Goal: Task Accomplishment & Management: Manage account settings

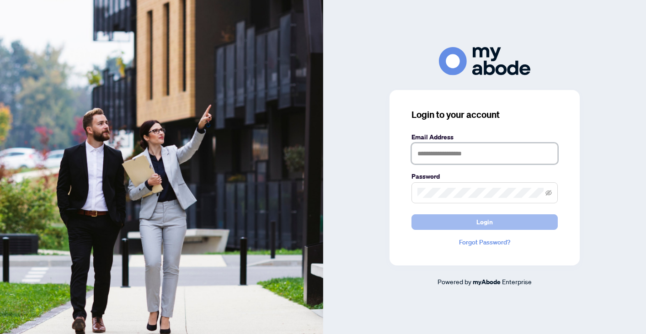
type input "**********"
click at [462, 223] on button "Login" at bounding box center [484, 222] width 146 height 16
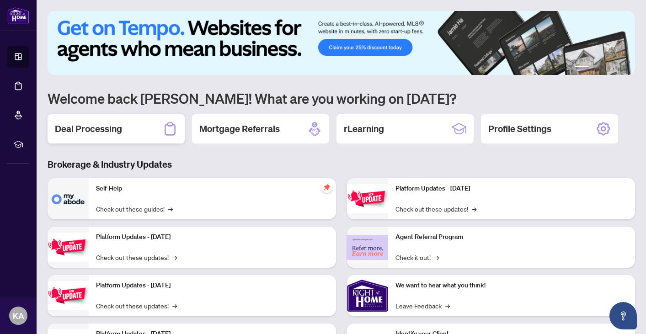
click at [132, 125] on div "Deal Processing" at bounding box center [116, 128] width 137 height 29
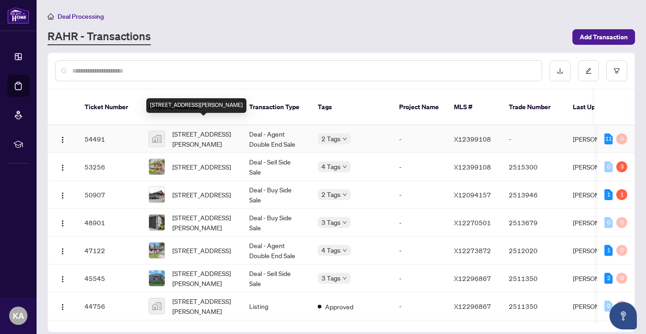
click at [194, 130] on span "[STREET_ADDRESS][PERSON_NAME]" at bounding box center [203, 139] width 62 height 20
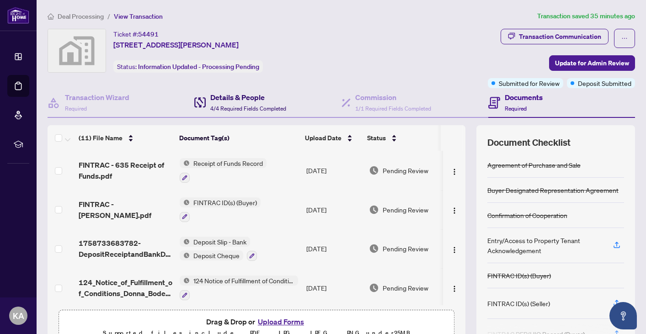
click at [219, 98] on h4 "Details & People" at bounding box center [248, 97] width 76 height 11
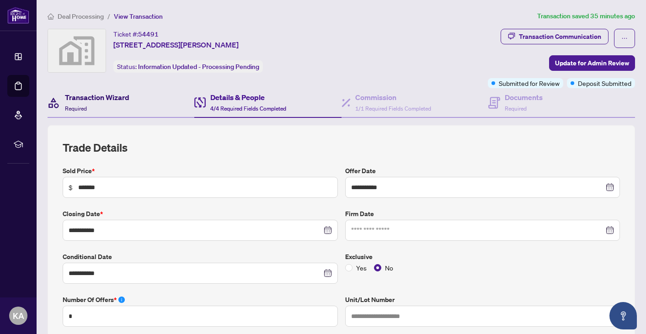
click at [115, 98] on h4 "Transaction Wizard" at bounding box center [97, 97] width 64 height 11
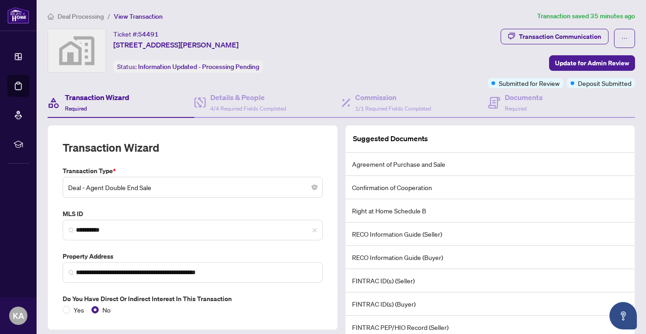
click at [86, 50] on img at bounding box center [77, 50] width 58 height 43
click at [502, 98] on div "Documents Required" at bounding box center [515, 102] width 54 height 21
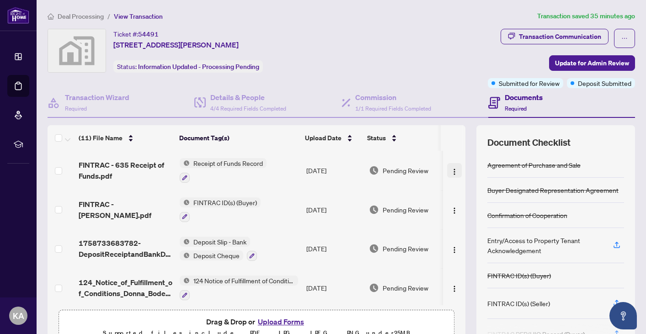
click at [451, 169] on img "button" at bounding box center [454, 171] width 7 height 7
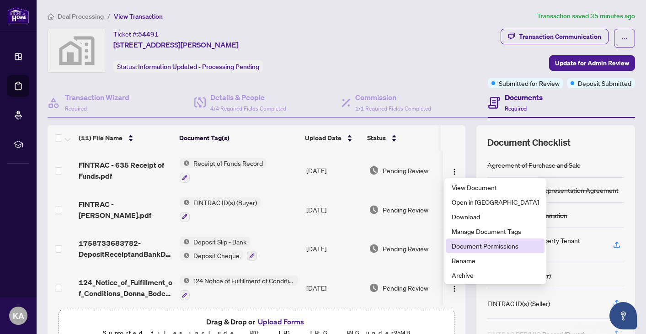
click at [468, 248] on span "Document Permissions" at bounding box center [495, 246] width 87 height 10
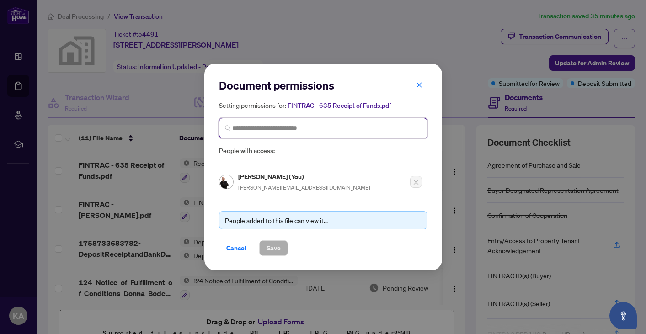
click at [341, 130] on input "search" at bounding box center [326, 128] width 189 height 10
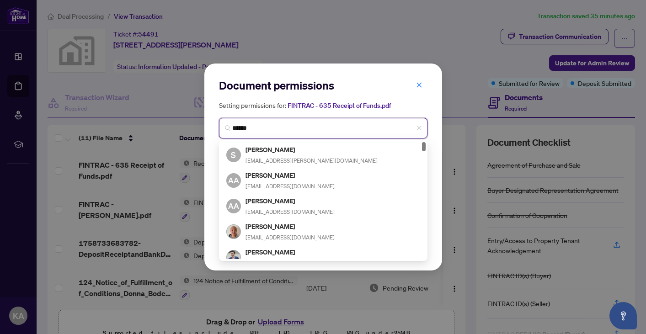
type input "*******"
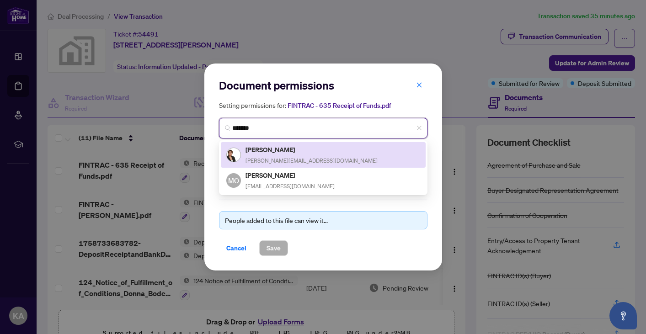
click at [327, 153] on h5 "[PERSON_NAME]" at bounding box center [311, 149] width 132 height 11
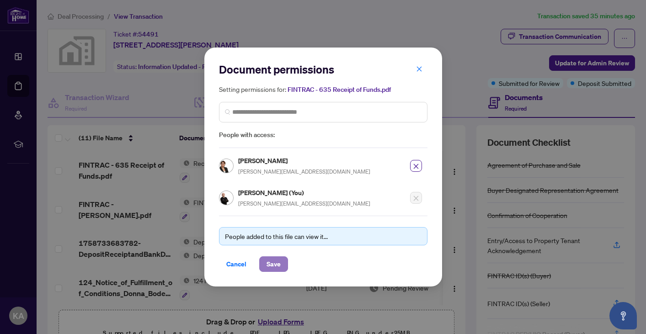
click at [275, 264] on span "Save" at bounding box center [274, 264] width 14 height 15
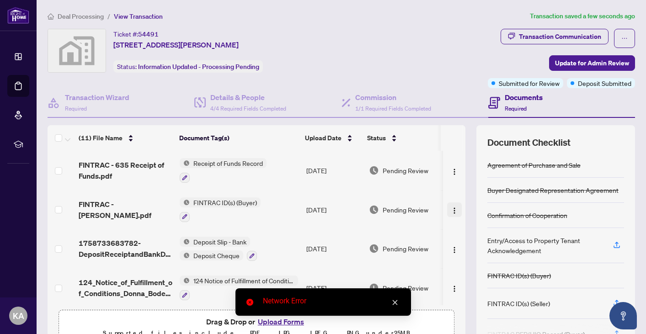
click at [451, 211] on img "button" at bounding box center [454, 210] width 7 height 7
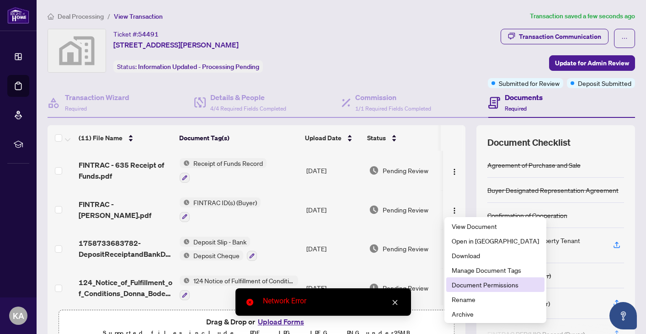
click at [463, 284] on span "Document Permissions" at bounding box center [495, 285] width 87 height 10
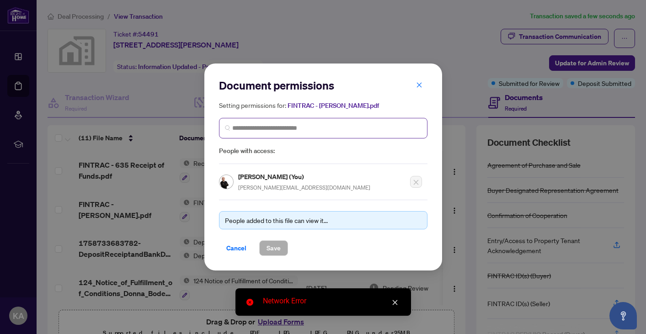
click at [304, 123] on span at bounding box center [323, 128] width 208 height 21
type input "*******"
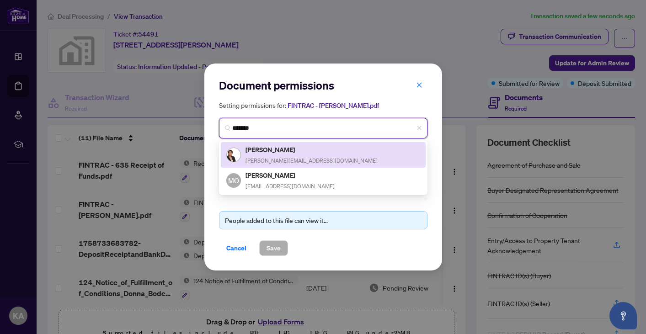
click at [304, 155] on div "[PERSON_NAME] [PERSON_NAME][EMAIL_ADDRESS][DOMAIN_NAME]" at bounding box center [311, 154] width 132 height 21
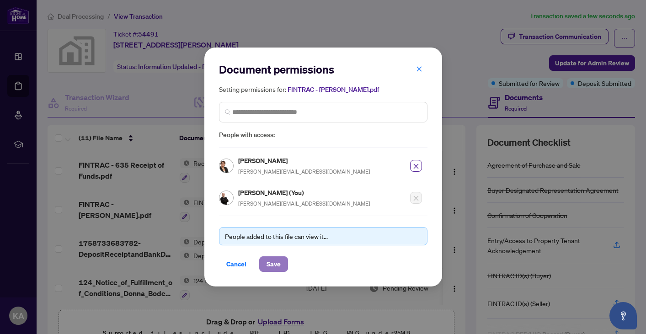
click at [279, 262] on span "Save" at bounding box center [274, 264] width 14 height 15
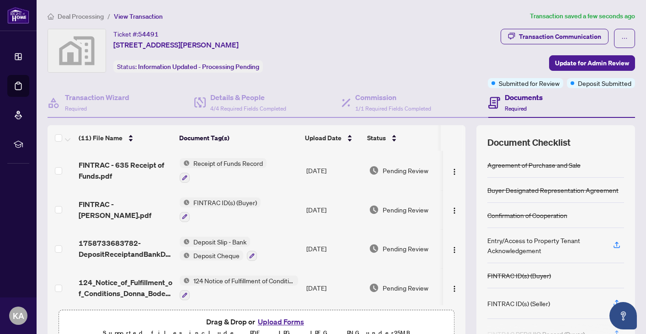
click at [85, 17] on span "Deal Processing" at bounding box center [81, 16] width 46 height 8
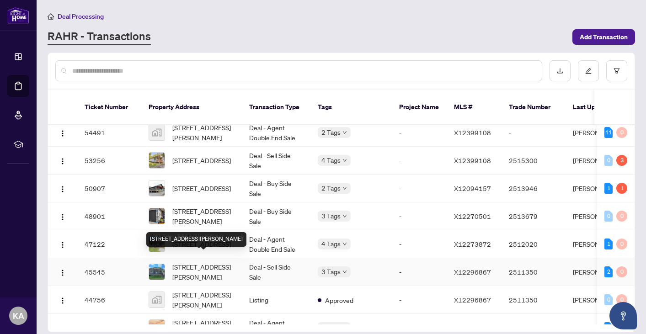
scroll to position [8, 0]
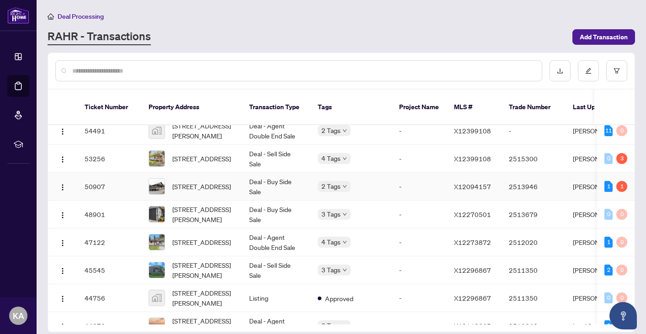
click at [107, 177] on td "50907" at bounding box center [109, 187] width 64 height 28
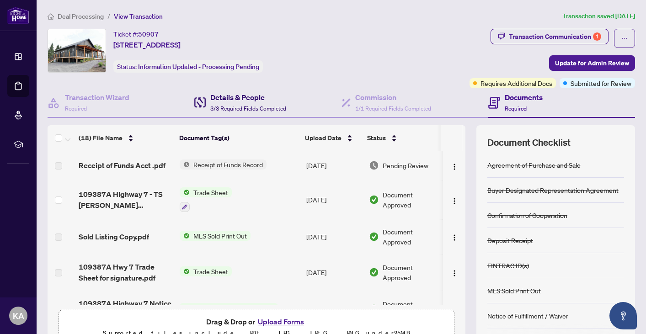
click at [217, 96] on h4 "Details & People" at bounding box center [248, 97] width 76 height 11
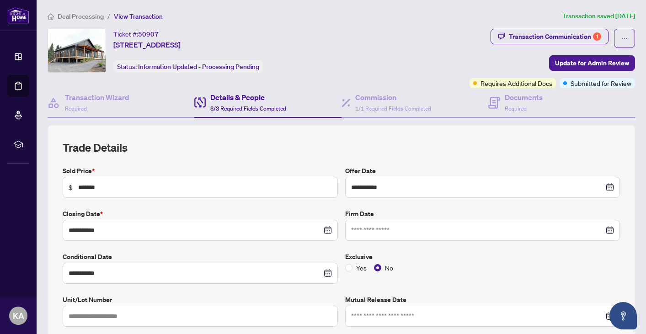
scroll to position [6, 0]
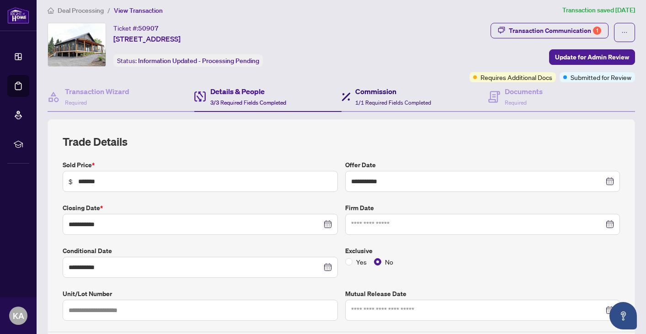
click at [391, 97] on div "Commission 1/1 Required Fields Completed" at bounding box center [393, 96] width 76 height 21
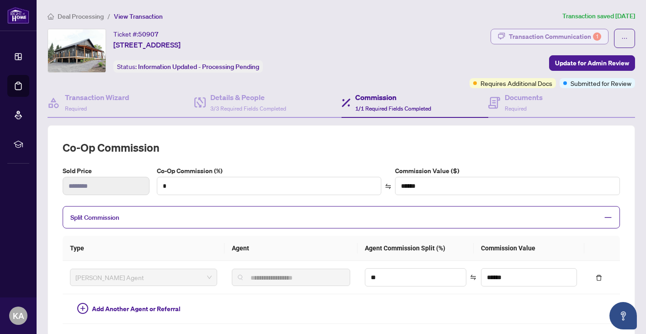
click at [583, 36] on div "Transaction Communication 1" at bounding box center [555, 36] width 92 height 15
type textarea "**********"
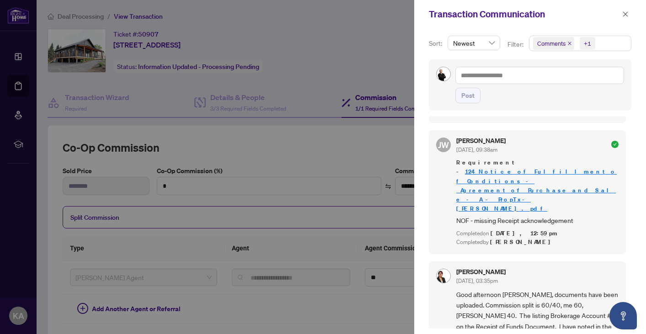
scroll to position [603, 0]
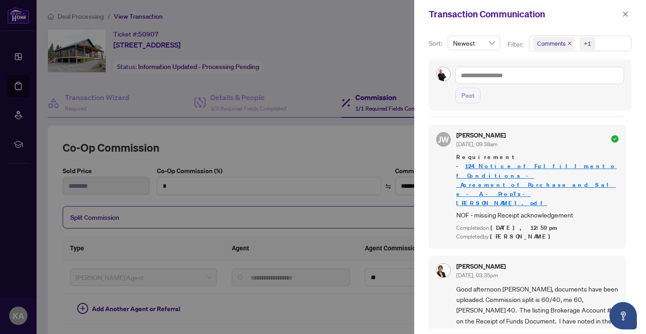
click at [308, 72] on div at bounding box center [323, 167] width 646 height 334
click at [626, 13] on icon "close" at bounding box center [625, 13] width 5 height 5
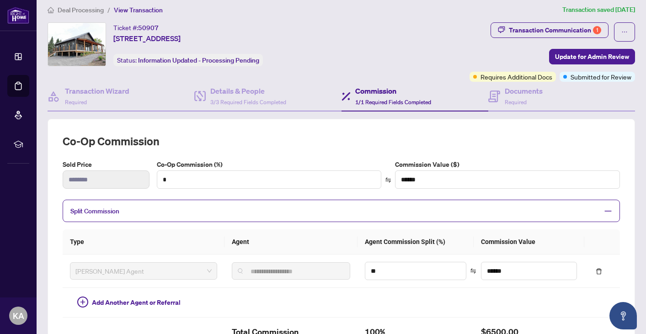
scroll to position [9, 0]
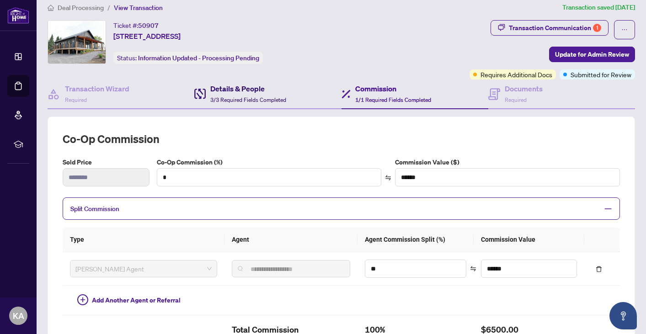
click at [253, 93] on h4 "Details & People" at bounding box center [248, 88] width 76 height 11
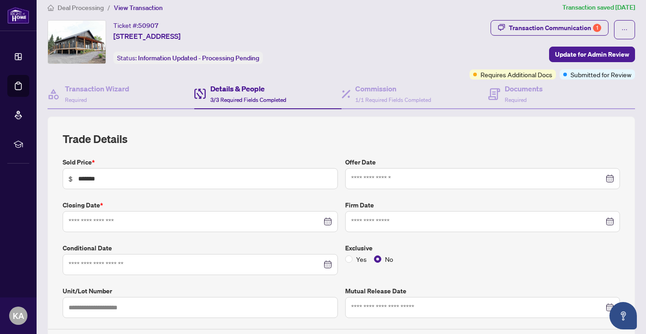
type input "**********"
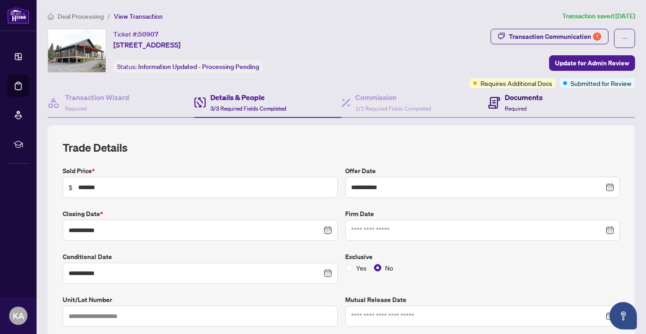
click at [518, 99] on h4 "Documents" at bounding box center [524, 97] width 38 height 11
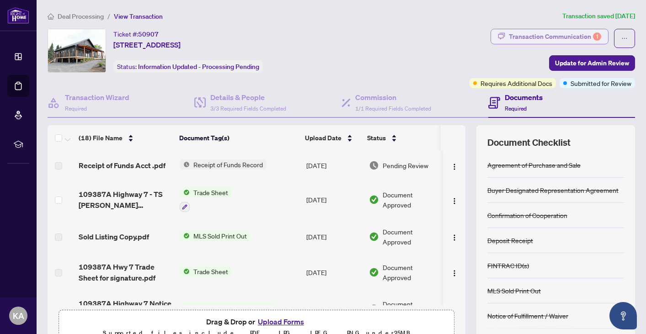
click at [583, 29] on div "Transaction Communication 1" at bounding box center [555, 36] width 92 height 15
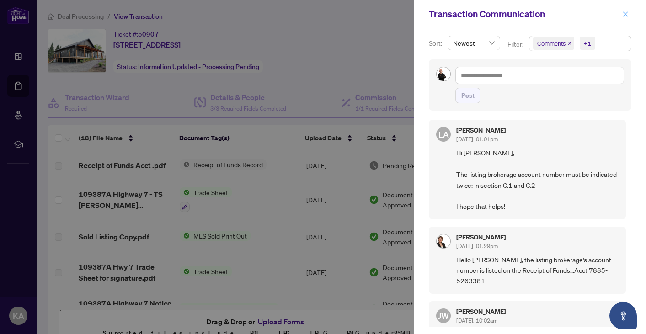
click at [628, 14] on icon "close" at bounding box center [625, 14] width 6 height 6
